Goal: Find specific page/section: Locate a particular part of the current website

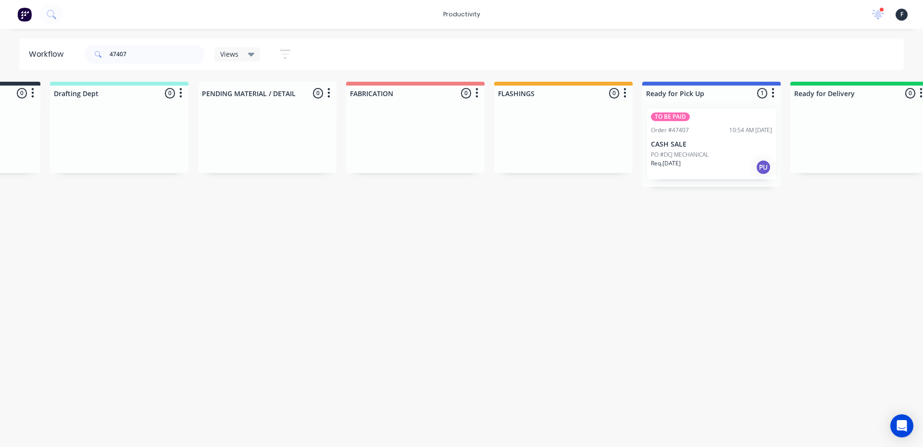
scroll to position [0, 119]
drag, startPoint x: 168, startPoint y: 54, endPoint x: 0, endPoint y: 56, distance: 167.8
click at [0, 56] on div "Workflow 47407 Views Save new view None (Default) edit Nilesh edit Production e…" at bounding box center [461, 53] width 923 height 31
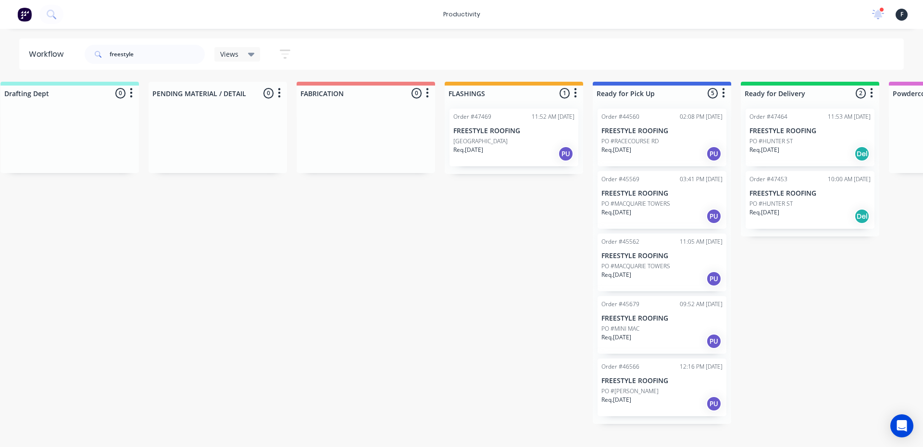
scroll to position [0, 173]
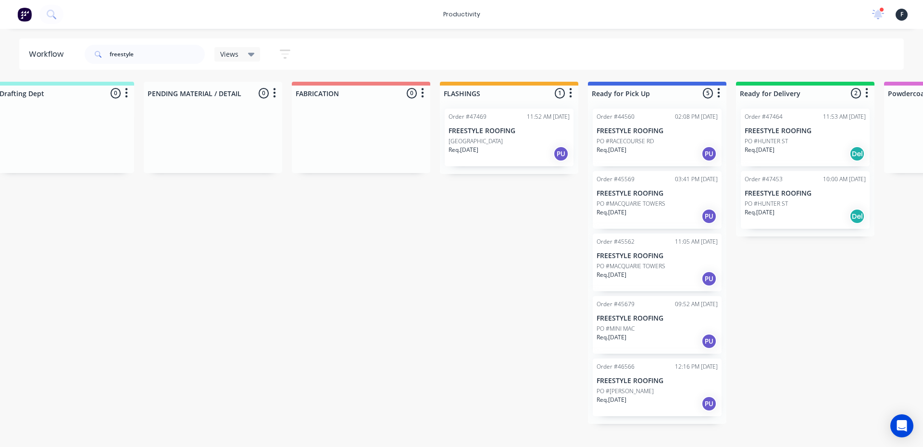
type input "freestyle"
click at [836, 159] on div "Req. 02/09/25 Del" at bounding box center [805, 154] width 121 height 16
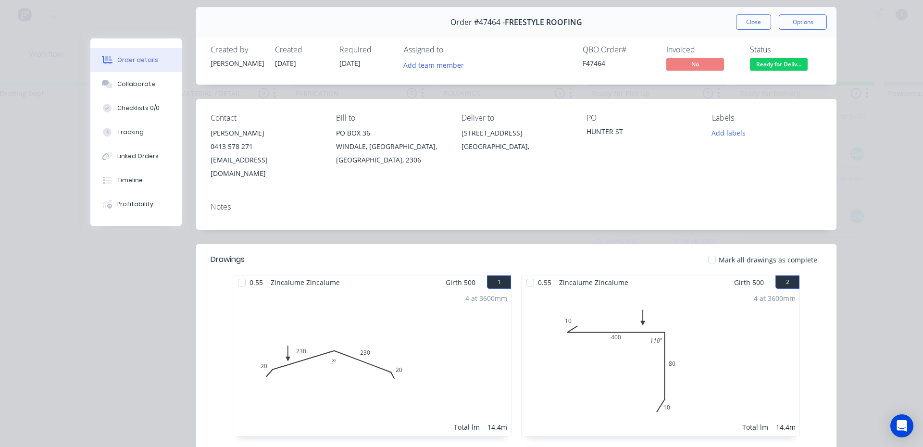
scroll to position [48, 0]
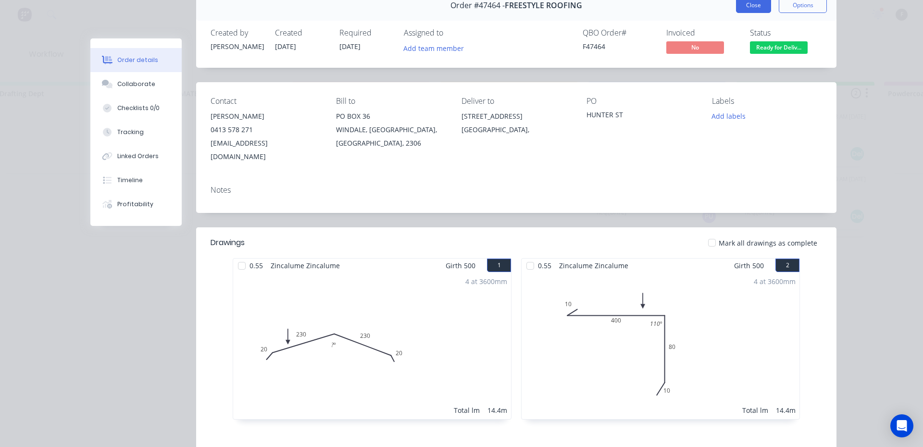
click at [751, 10] on button "Close" at bounding box center [753, 5] width 35 height 15
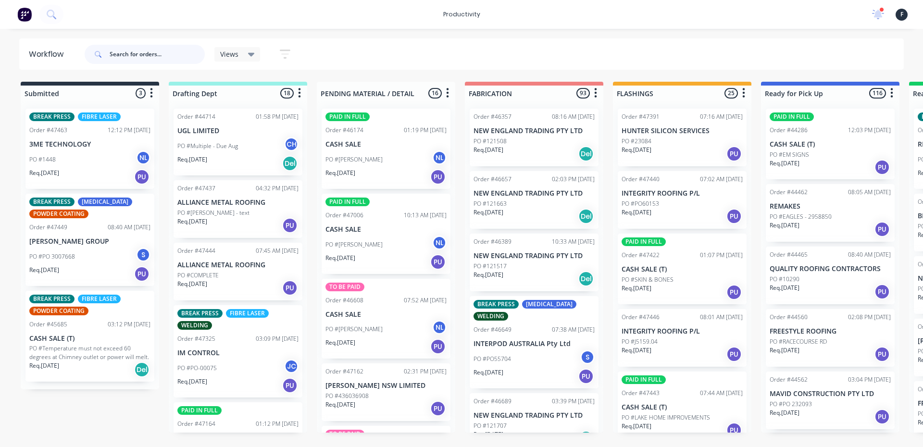
click at [162, 56] on input "text" at bounding box center [157, 54] width 95 height 19
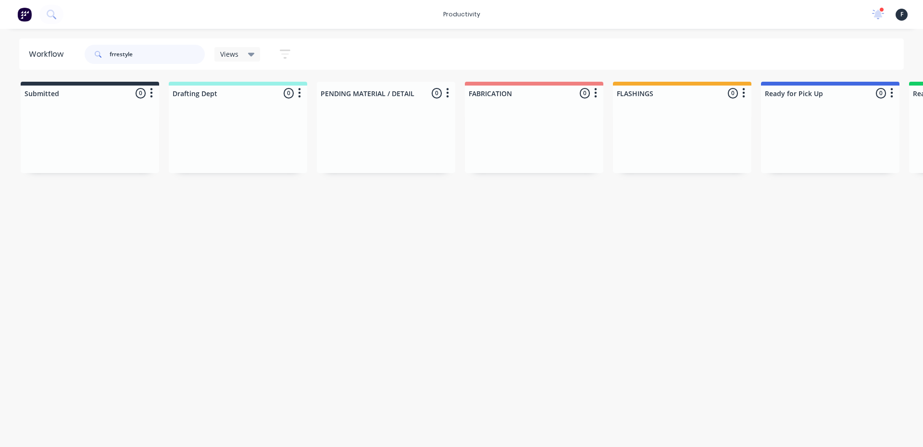
click at [116, 53] on input "frrestyle" at bounding box center [157, 54] width 95 height 19
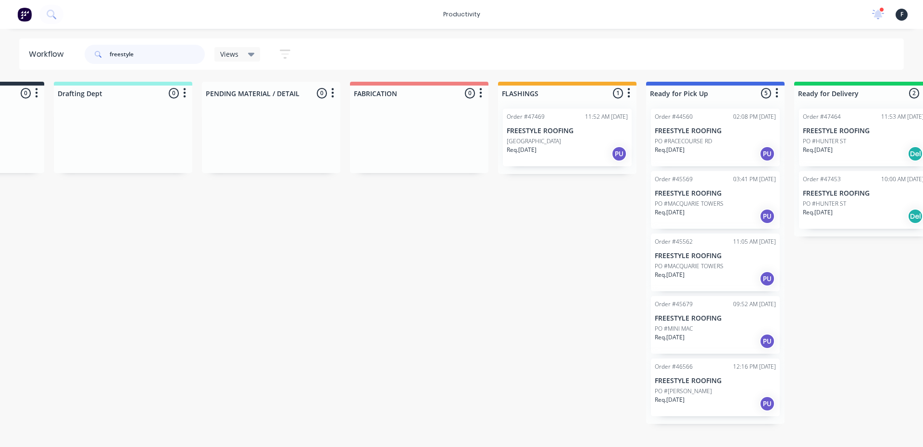
scroll to position [0, 138]
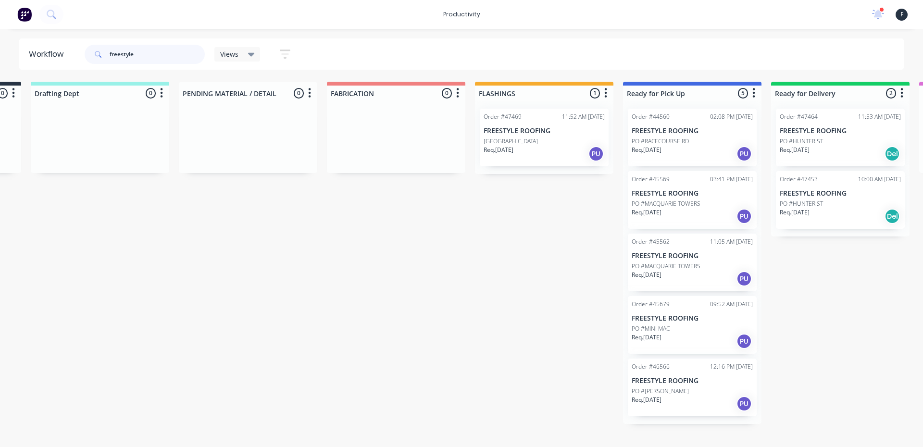
type input "freestyle"
click at [810, 157] on div "Req. 02/09/25 Del" at bounding box center [840, 154] width 121 height 16
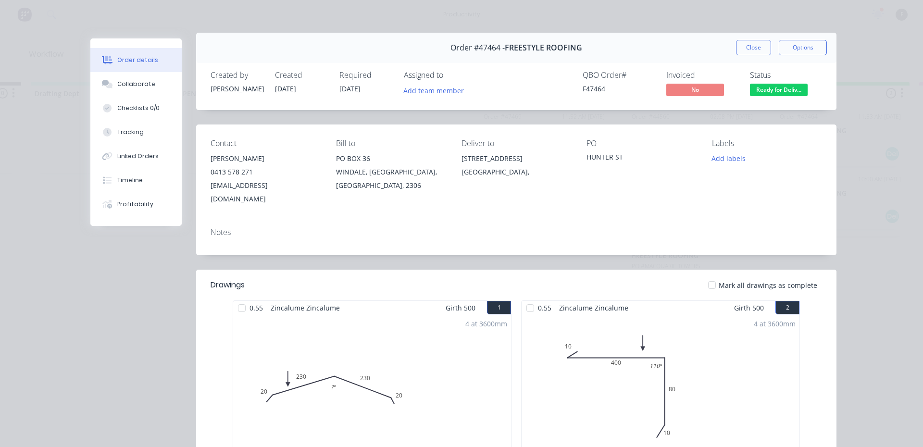
scroll to position [0, 0]
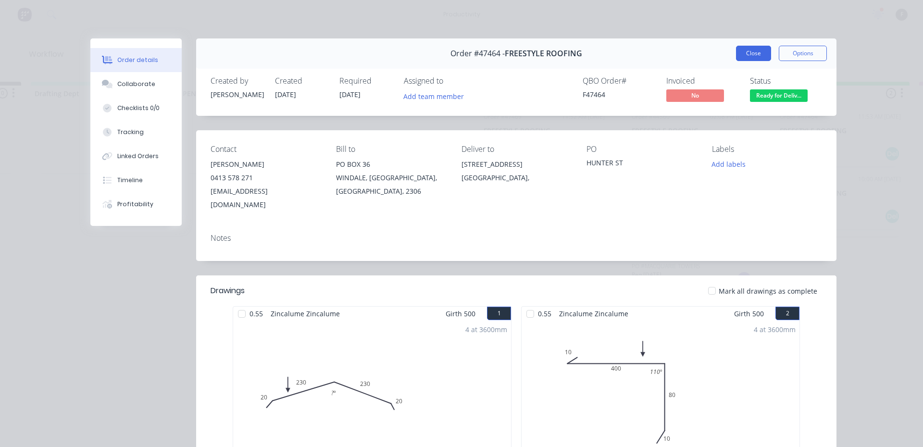
click at [740, 53] on button "Close" at bounding box center [753, 53] width 35 height 15
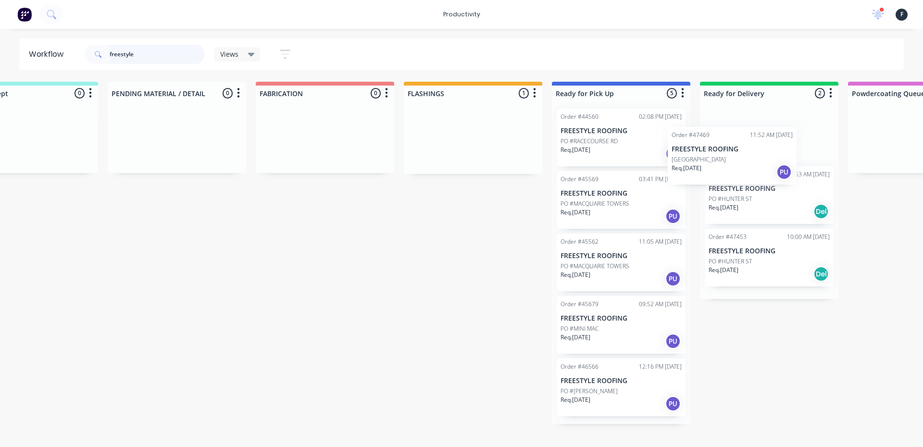
drag, startPoint x: 526, startPoint y: 144, endPoint x: 717, endPoint y: 162, distance: 191.7
click at [717, 162] on div "Submitted 0 Sort By Created date Required date Order number Customer name Most …" at bounding box center [585, 253] width 1603 height 342
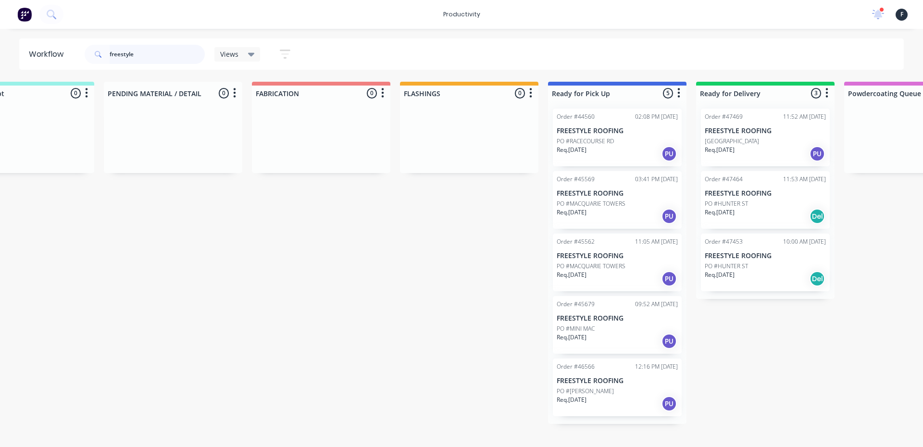
click at [158, 58] on input "freestyle" at bounding box center [157, 54] width 95 height 19
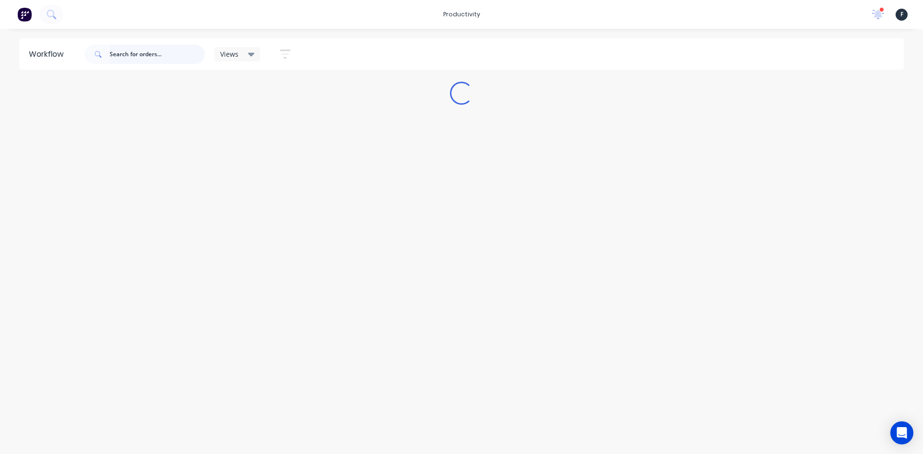
click at [137, 47] on input "text" at bounding box center [157, 54] width 95 height 19
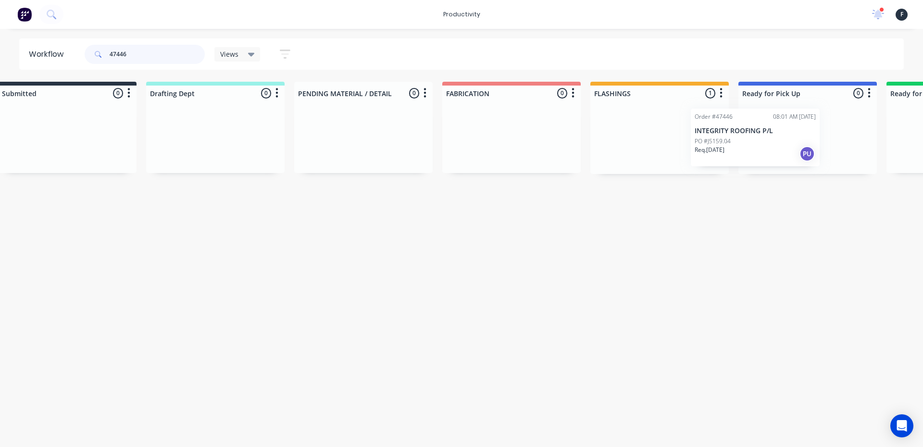
scroll to position [0, 46]
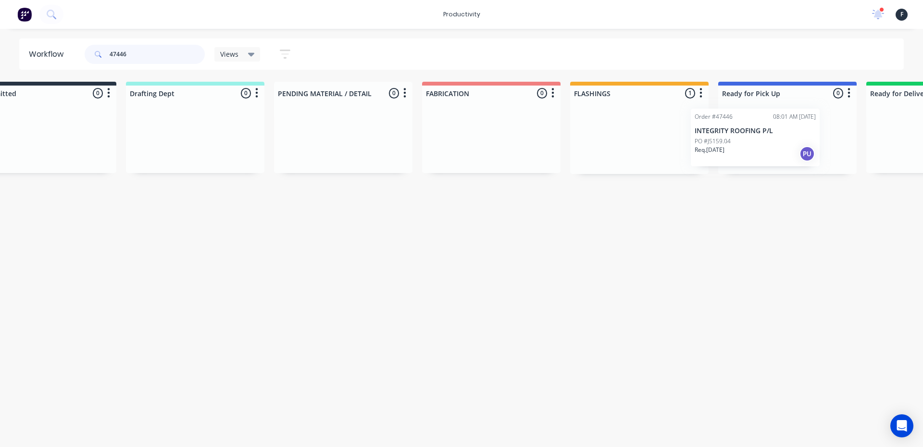
drag, startPoint x: 631, startPoint y: 144, endPoint x: 712, endPoint y: 144, distance: 80.7
click at [712, 144] on div "Submitted 0 Sort By Created date Required date Order number Customer name Most …" at bounding box center [751, 128] width 1603 height 92
type input "47446"
click at [729, 146] on div "Order #47446 08:01 AM 02/09/25 INTEGRITY ROOFING P/L PO #J5159.04 Req. 02/09/25…" at bounding box center [784, 137] width 138 height 73
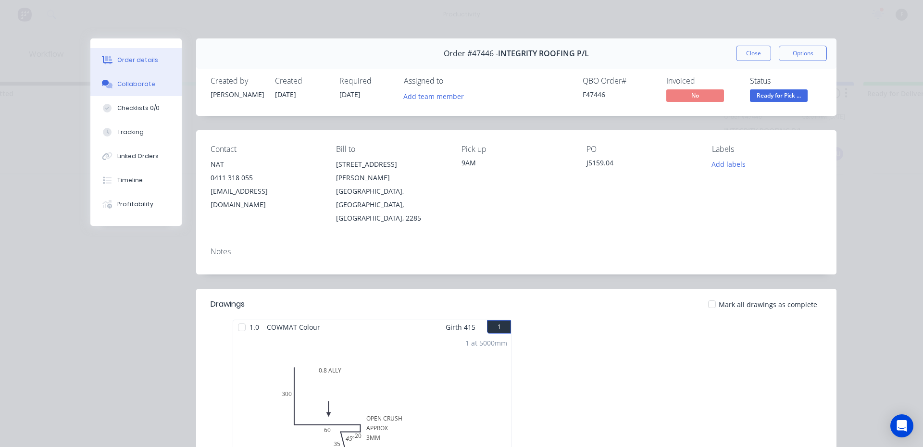
click at [159, 89] on button "Collaborate" at bounding box center [135, 84] width 91 height 24
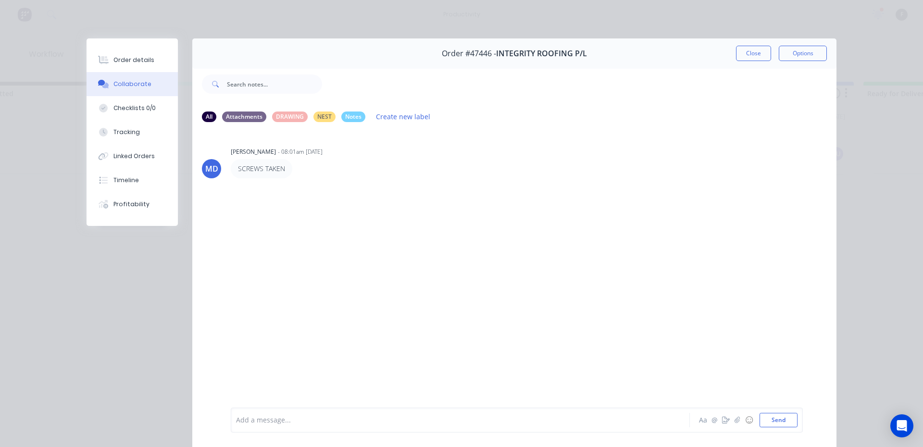
click at [273, 420] on div at bounding box center [446, 420] width 421 height 10
